Goal: Check status: Check status

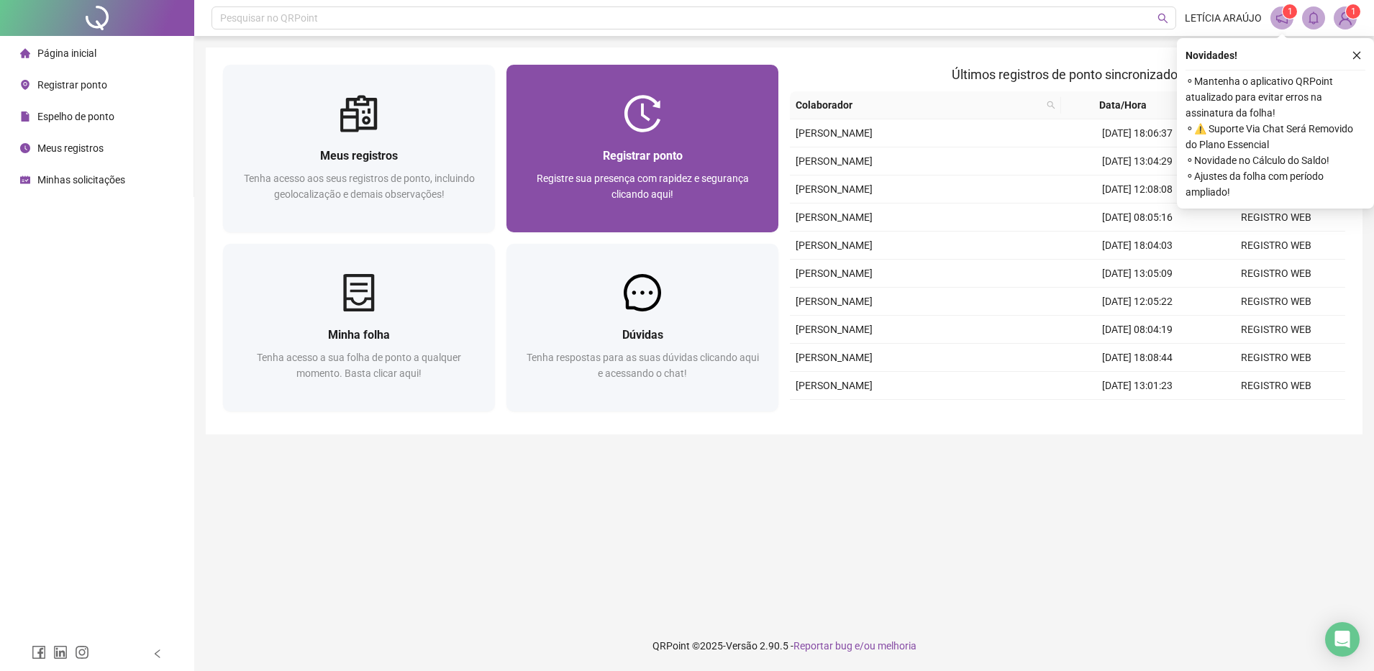
click at [594, 111] on div at bounding box center [643, 113] width 272 height 37
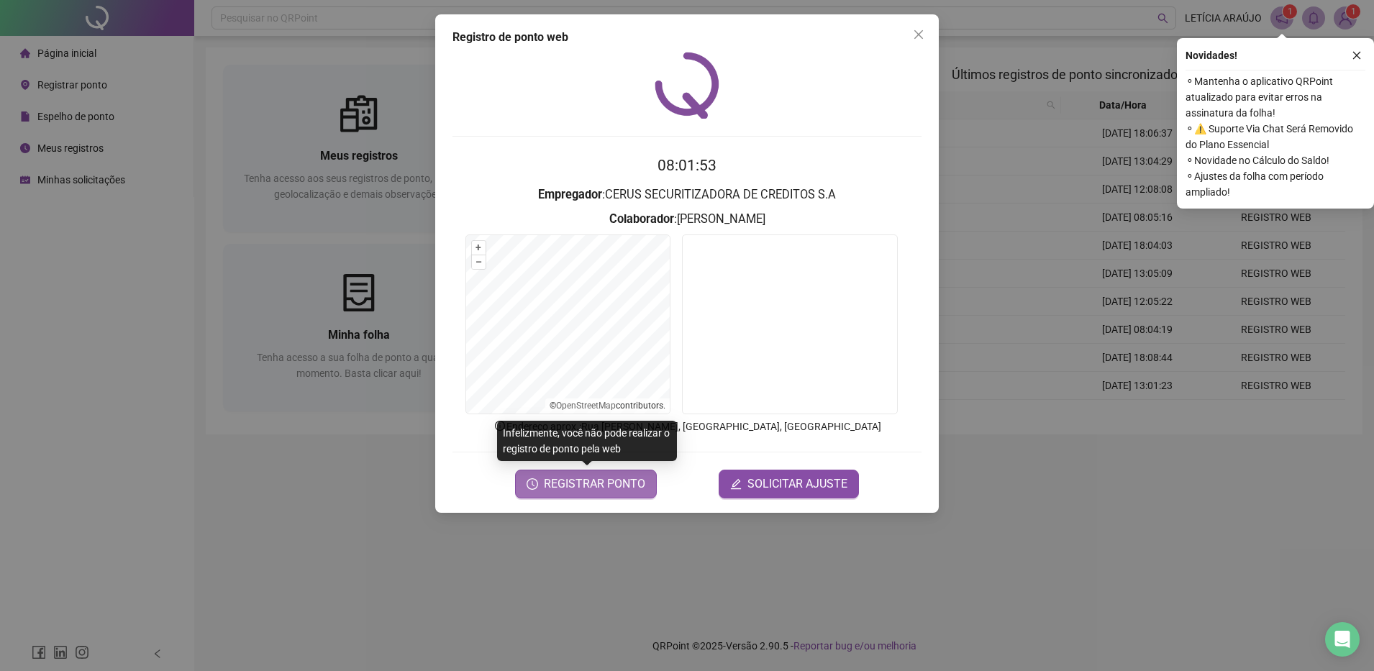
click at [617, 489] on span "REGISTRAR PONTO" at bounding box center [594, 484] width 101 height 17
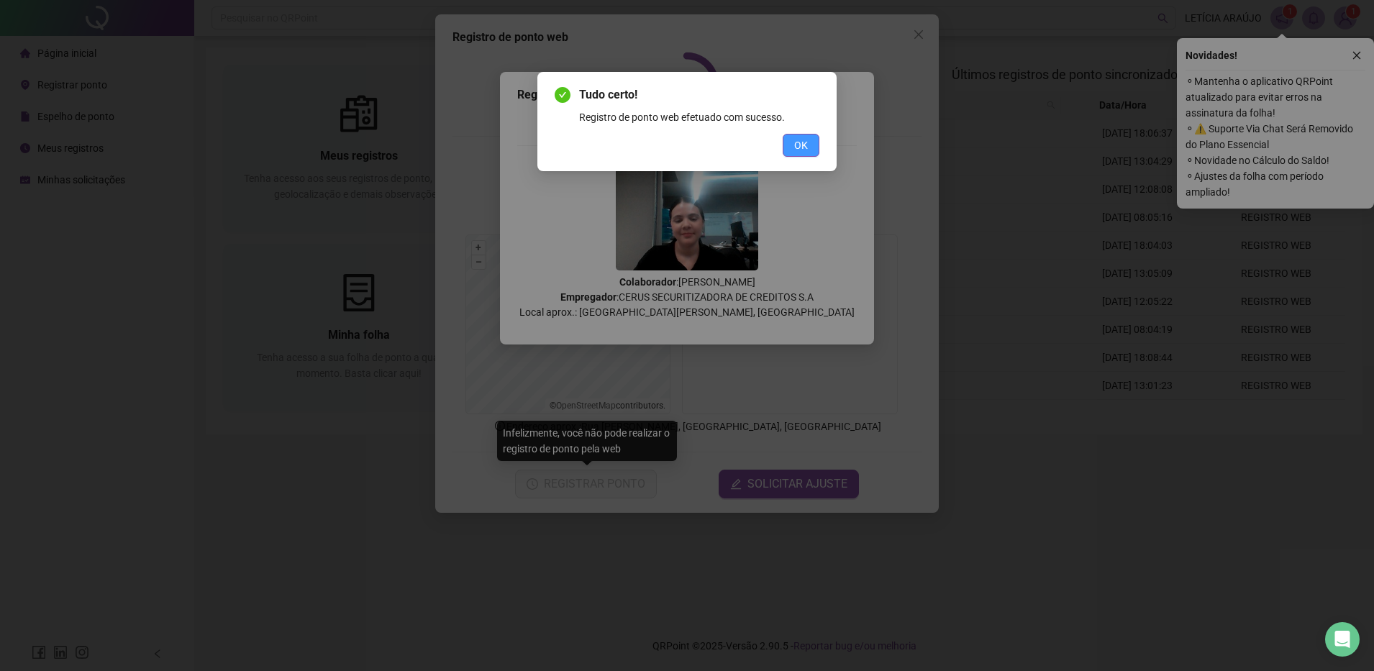
click at [814, 147] on button "OK" at bounding box center [801, 145] width 37 height 23
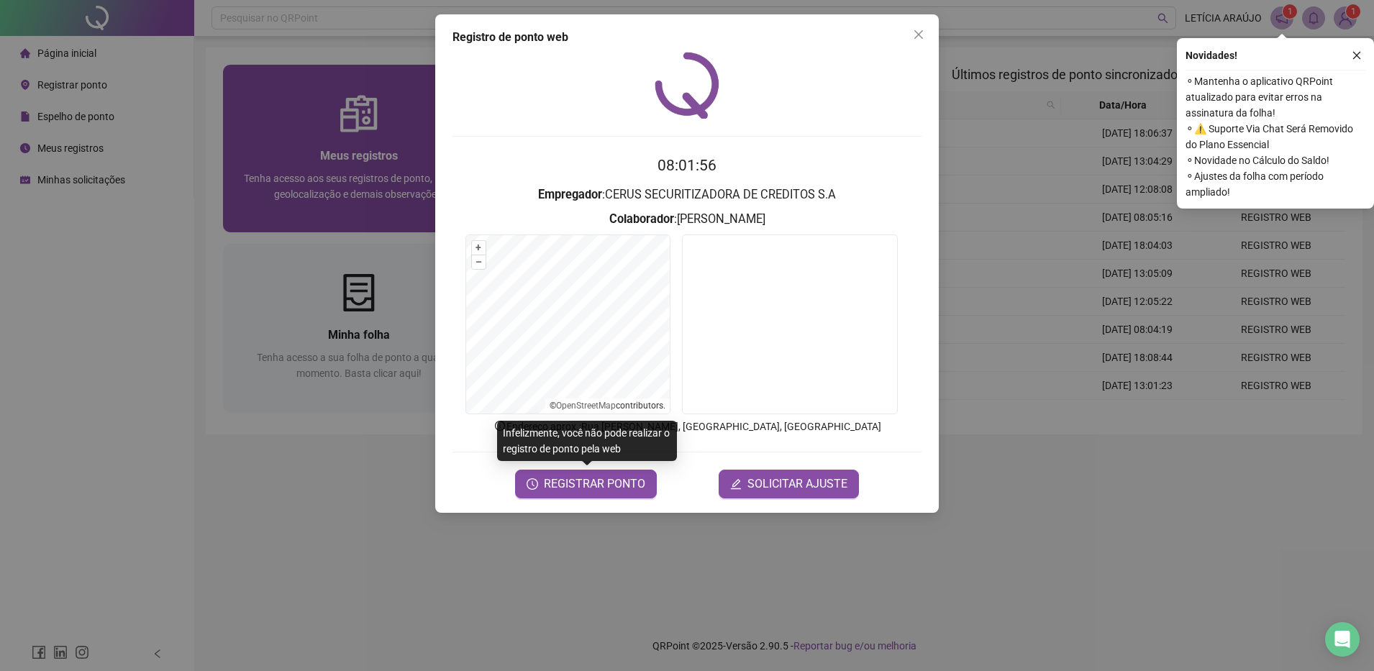
drag, startPoint x: 921, startPoint y: 36, endPoint x: 489, endPoint y: 77, distance: 433.6
click at [918, 36] on icon "close" at bounding box center [919, 35] width 12 height 12
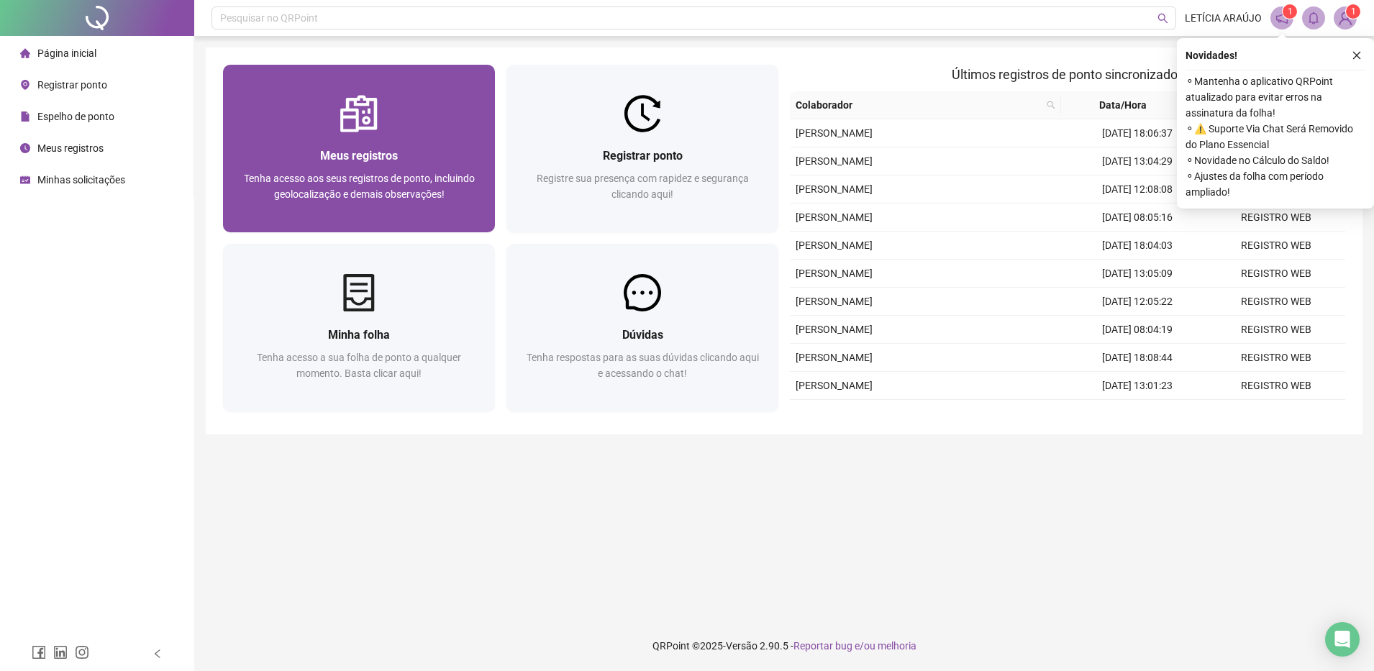
click at [389, 127] on div at bounding box center [359, 113] width 272 height 37
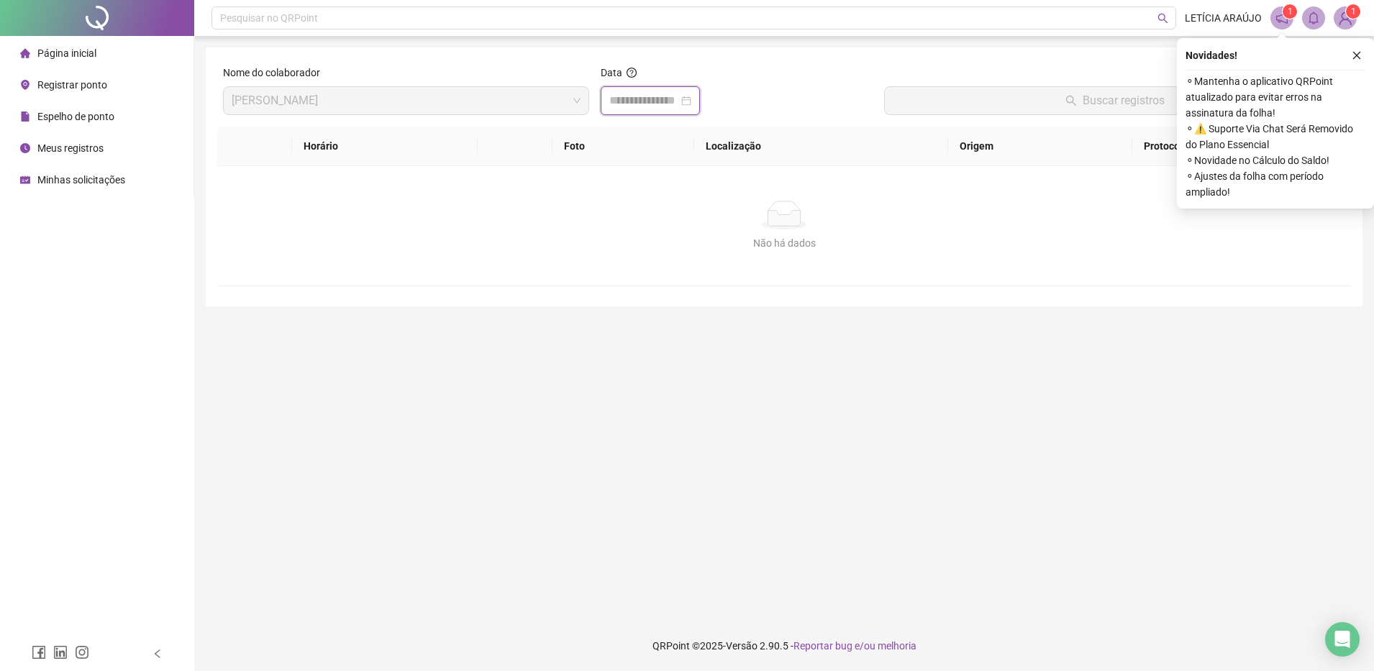
drag, startPoint x: 642, startPoint y: 107, endPoint x: 647, endPoint y: 101, distance: 7.6
click at [643, 106] on input at bounding box center [643, 100] width 69 height 17
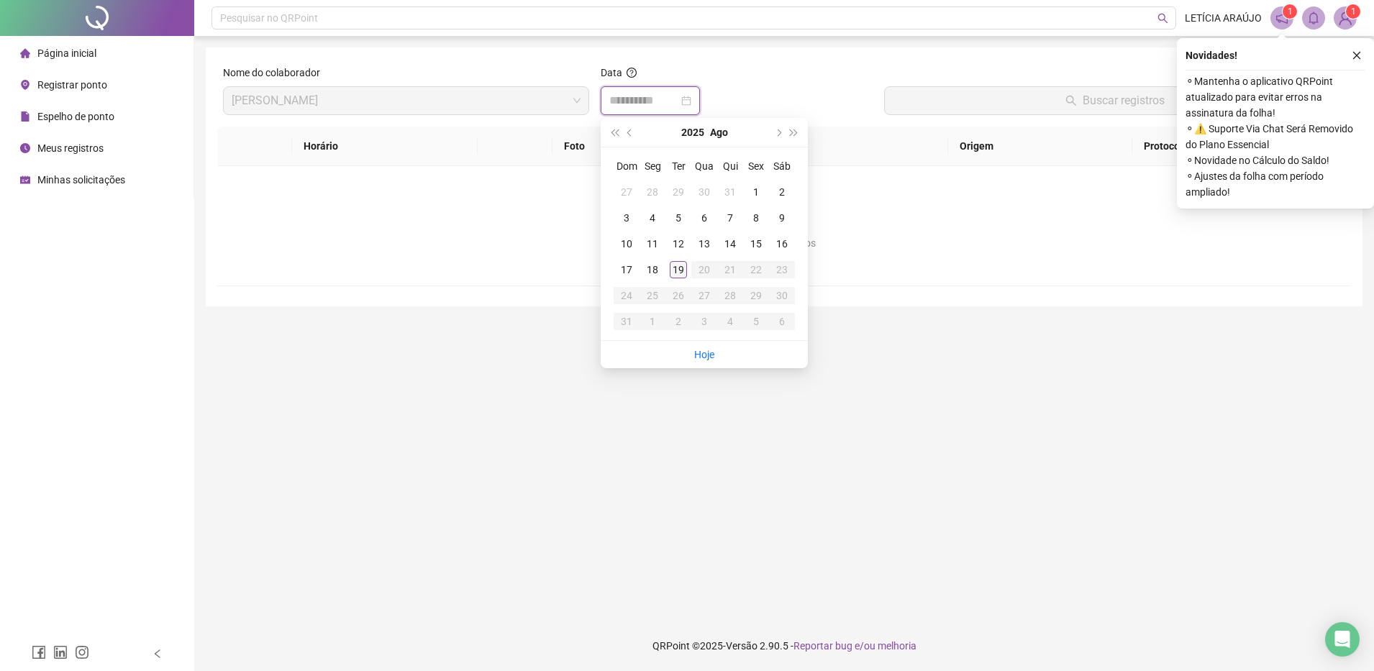
type input "**********"
click at [678, 268] on div "19" at bounding box center [678, 269] width 17 height 17
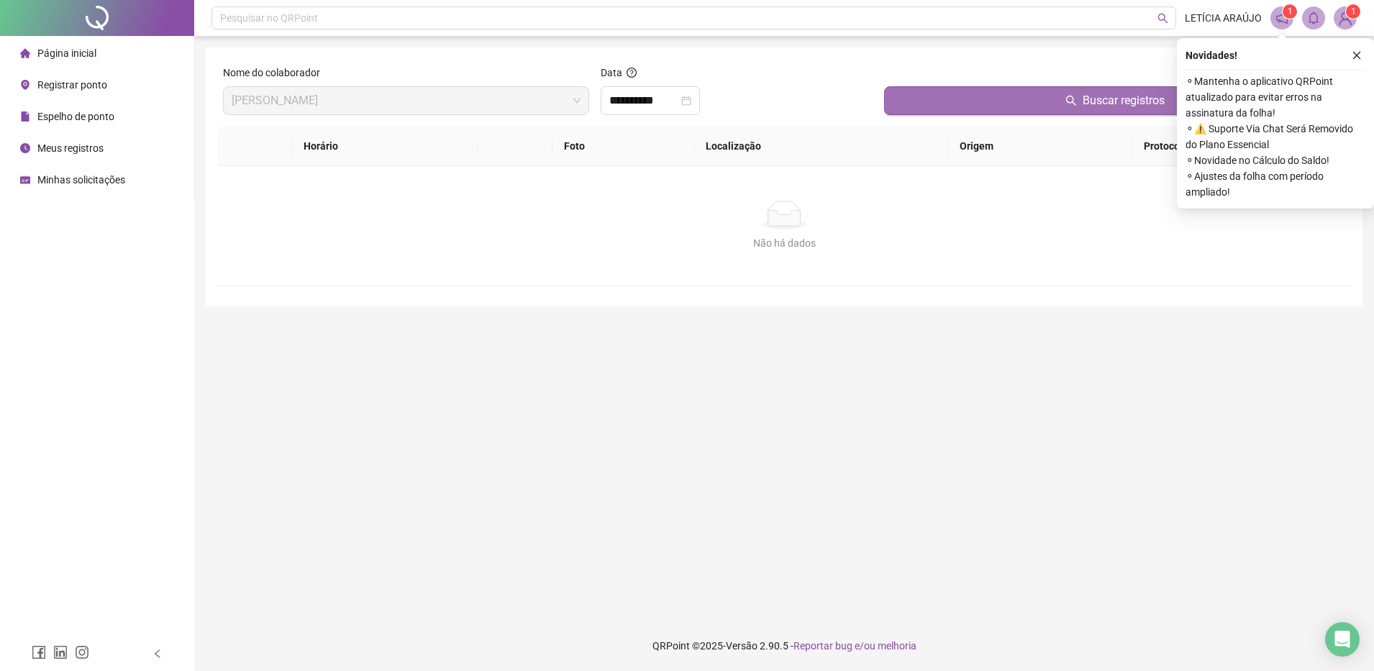
click at [895, 109] on button "Buscar registros" at bounding box center [1114, 100] width 461 height 29
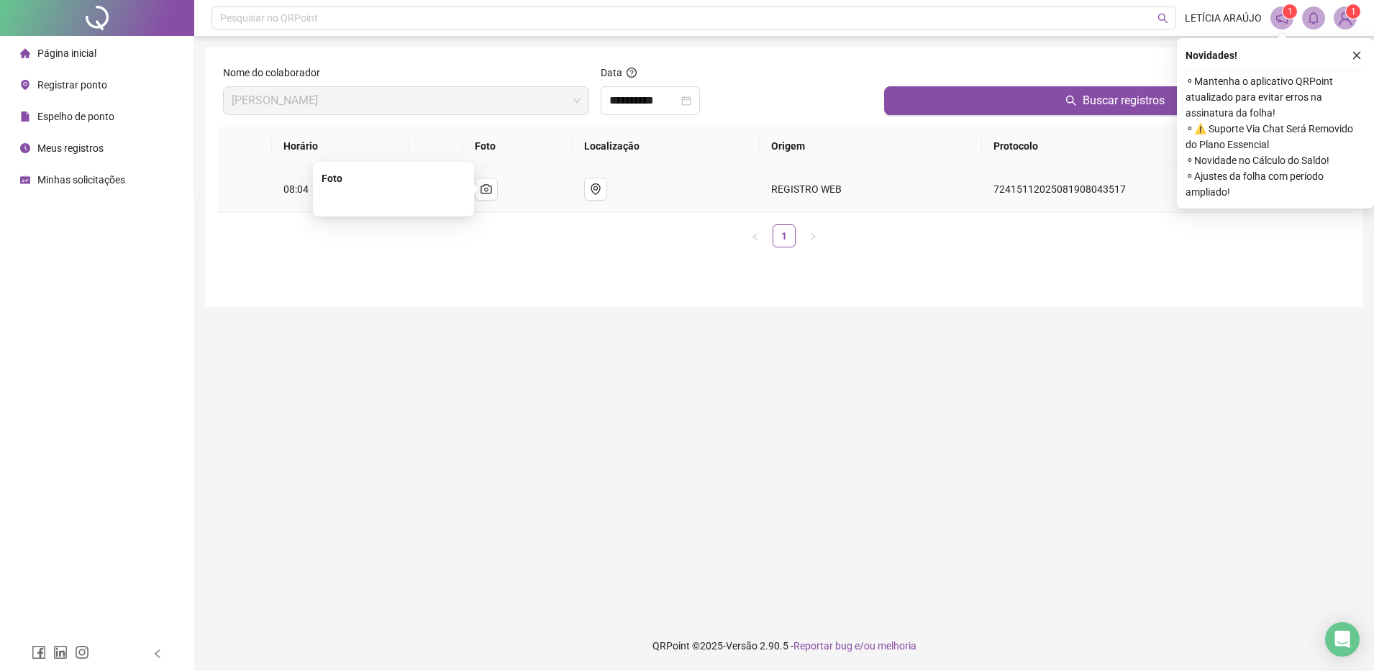
click at [450, 193] on div at bounding box center [394, 200] width 144 height 16
click at [491, 297] on div "**********" at bounding box center [784, 176] width 1157 height 259
click at [394, 155] on img at bounding box center [394, 155] width 0 height 0
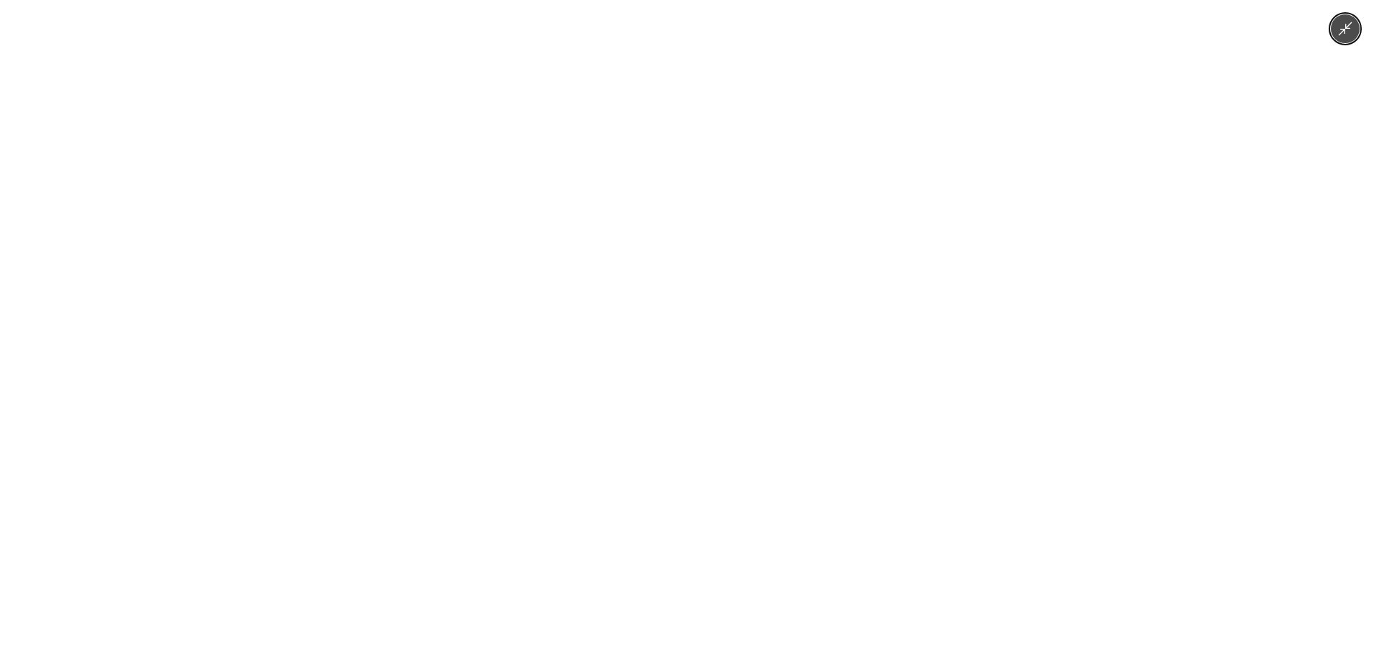
click at [440, 189] on img at bounding box center [687, 335] width 897 height 671
